Goal: Navigation & Orientation: Find specific page/section

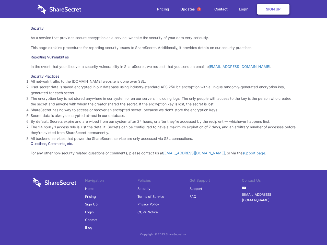
click at [164, 123] on li "By default, Secrets expire and are wiped from our system after 24 hours, or aft…" at bounding box center [164, 122] width 266 height 6
click at [199, 9] on span "1" at bounding box center [199, 9] width 4 height 4
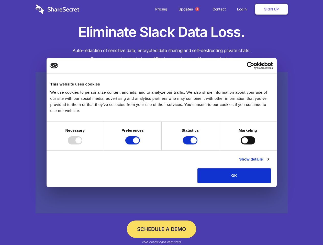
click at [82, 145] on div at bounding box center [75, 140] width 15 height 8
click at [140, 145] on input "Preferences" at bounding box center [132, 140] width 15 height 8
checkbox input "false"
click at [191, 145] on input "Statistics" at bounding box center [190, 140] width 15 height 8
checkbox input "false"
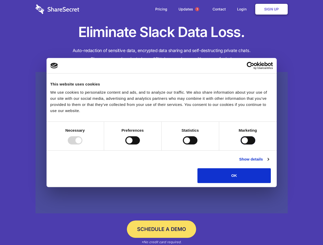
click at [240, 145] on input "Marketing" at bounding box center [247, 140] width 15 height 8
checkbox input "true"
click at [269, 162] on link "Show details" at bounding box center [254, 159] width 30 height 6
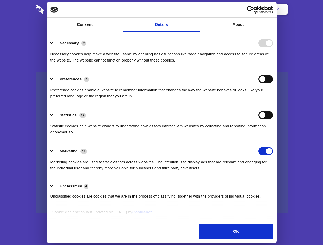
click at [275, 185] on ul "Necessary 7 Necessary cookies help make a website usable by enabling basic func…" at bounding box center [161, 119] width 227 height 172
click at [197, 9] on span "1" at bounding box center [197, 9] width 4 height 4
